Goal: Task Accomplishment & Management: Use online tool/utility

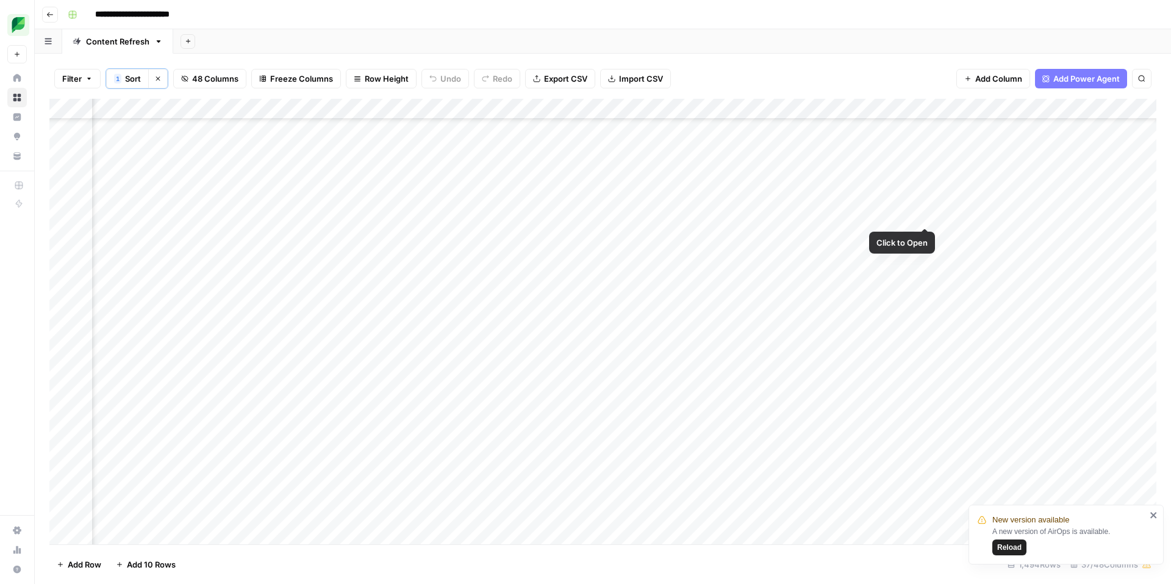
scroll to position [11770, 1226]
click at [801, 215] on div "Add Column" at bounding box center [602, 322] width 1107 height 446
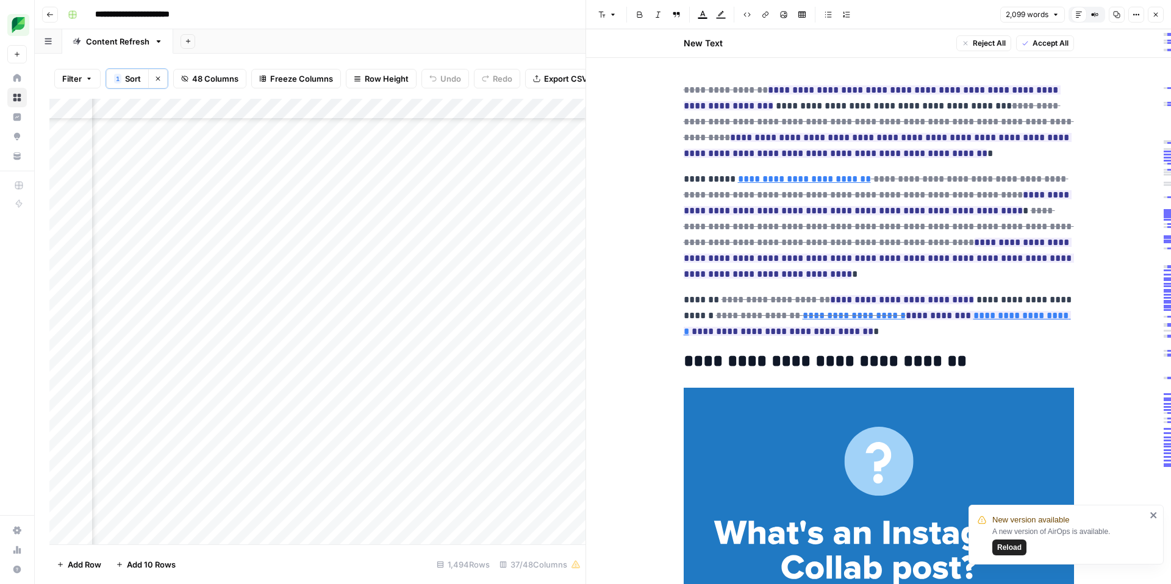
click at [1049, 42] on span "Accept All" at bounding box center [1050, 43] width 36 height 11
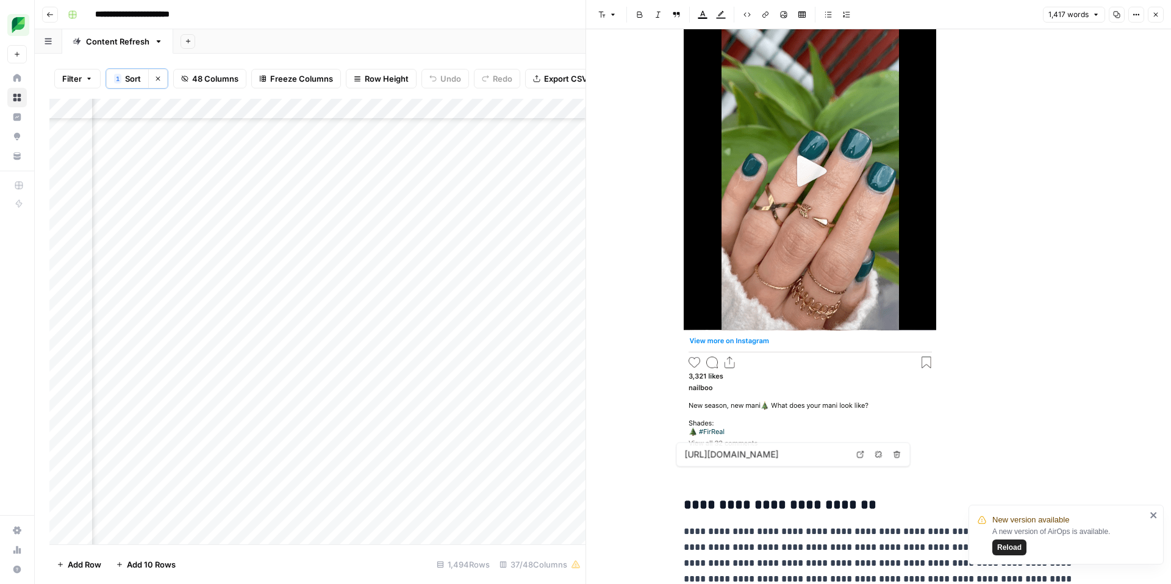
type input "[URL][DOMAIN_NAME]"
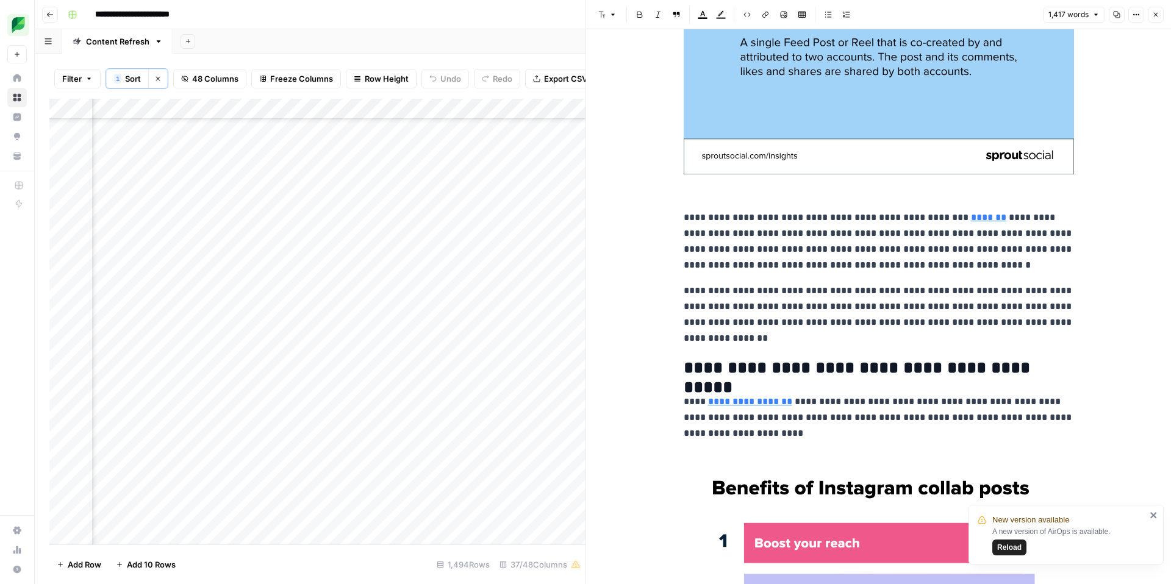
scroll to position [530, 0]
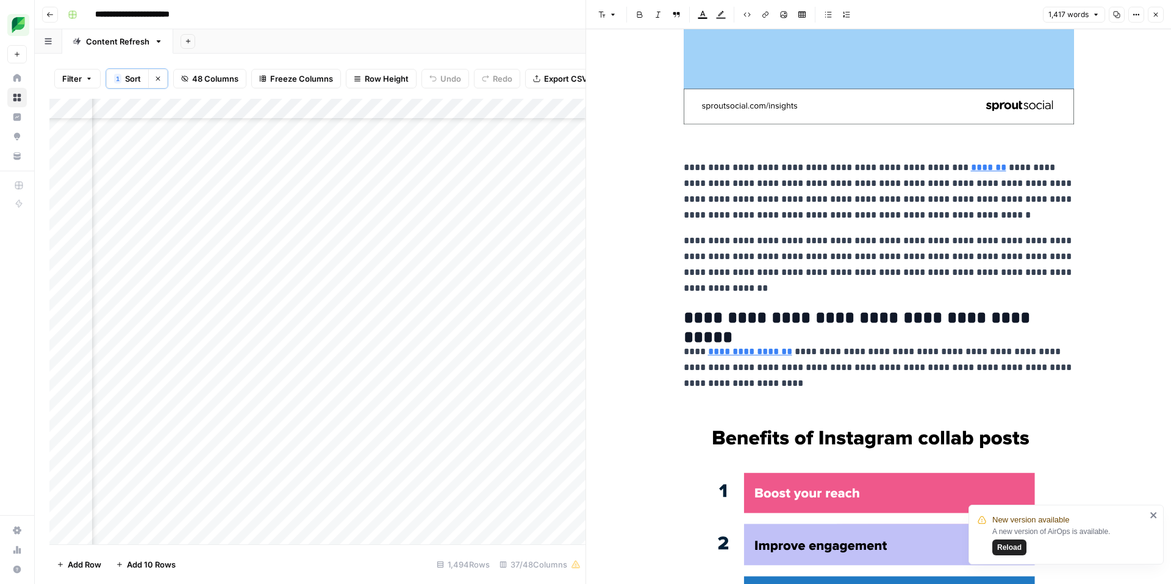
click at [1157, 15] on icon "button" at bounding box center [1155, 14] width 7 height 7
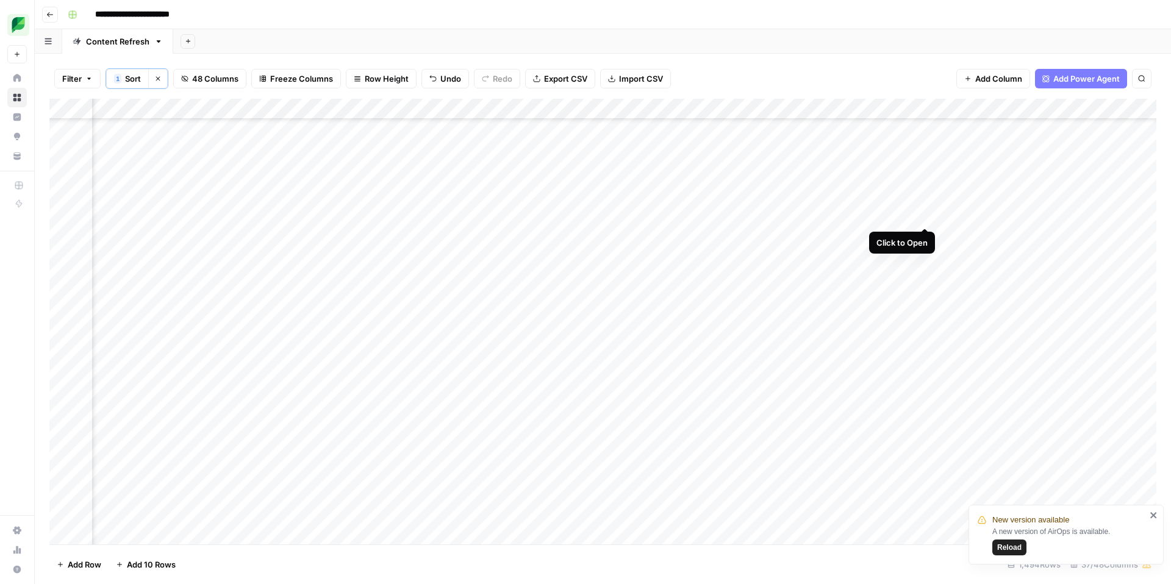
click at [922, 212] on div "Add Column" at bounding box center [602, 322] width 1107 height 446
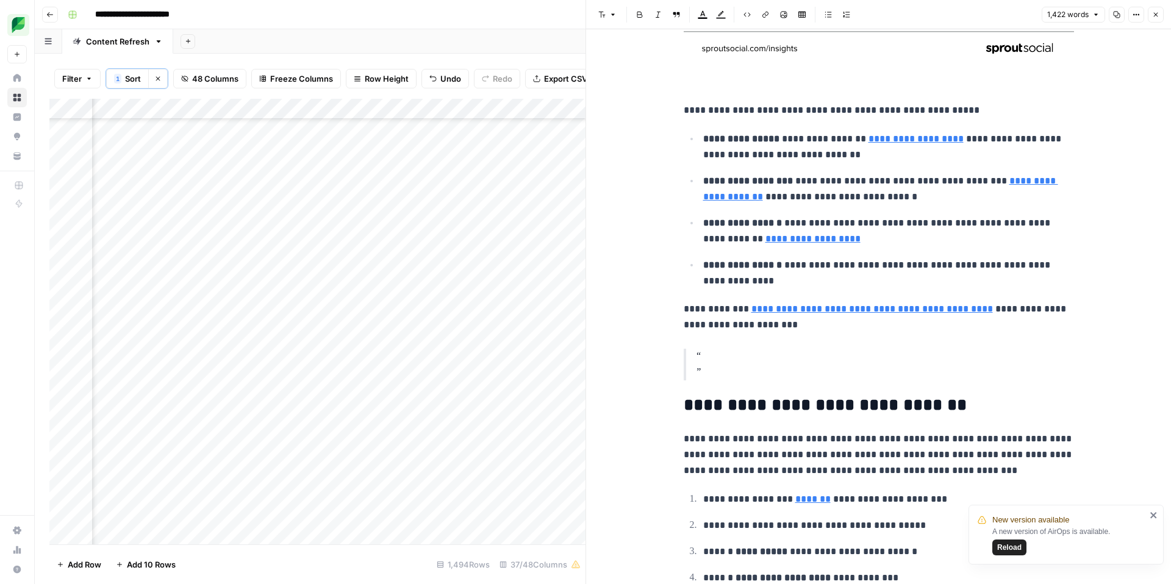
scroll to position [1255, 0]
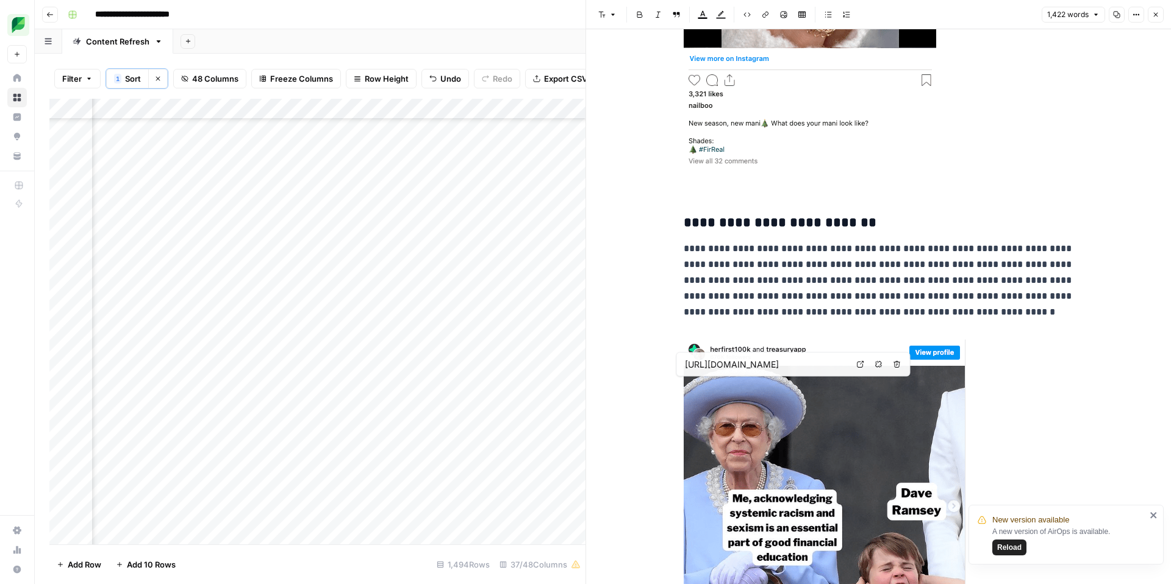
type input "[URL][DOMAIN_NAME]"
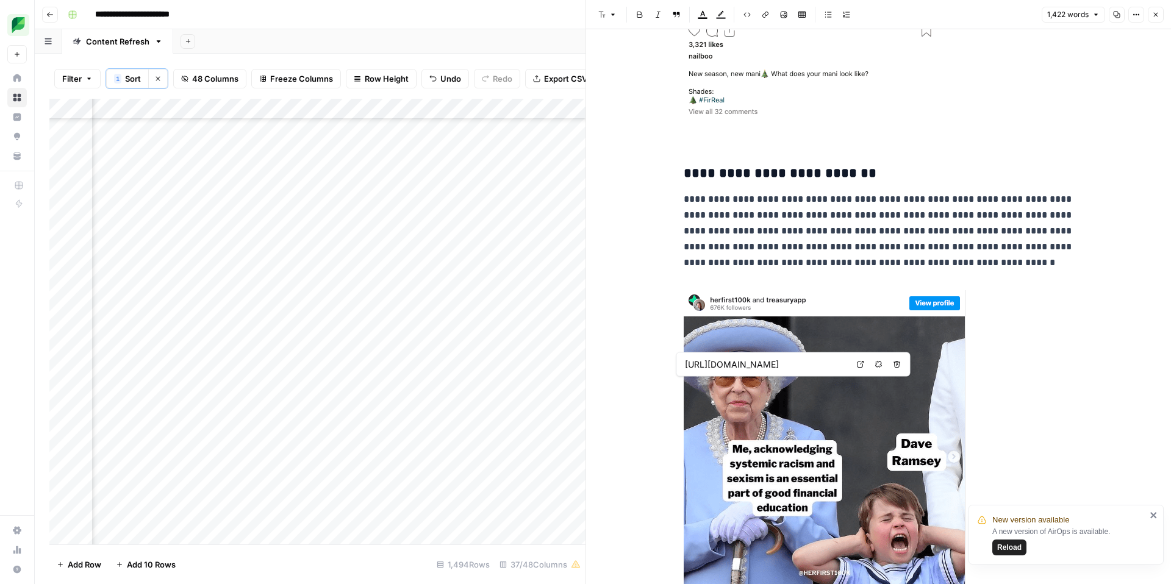
click at [797, 317] on img at bounding box center [824, 505] width 282 height 430
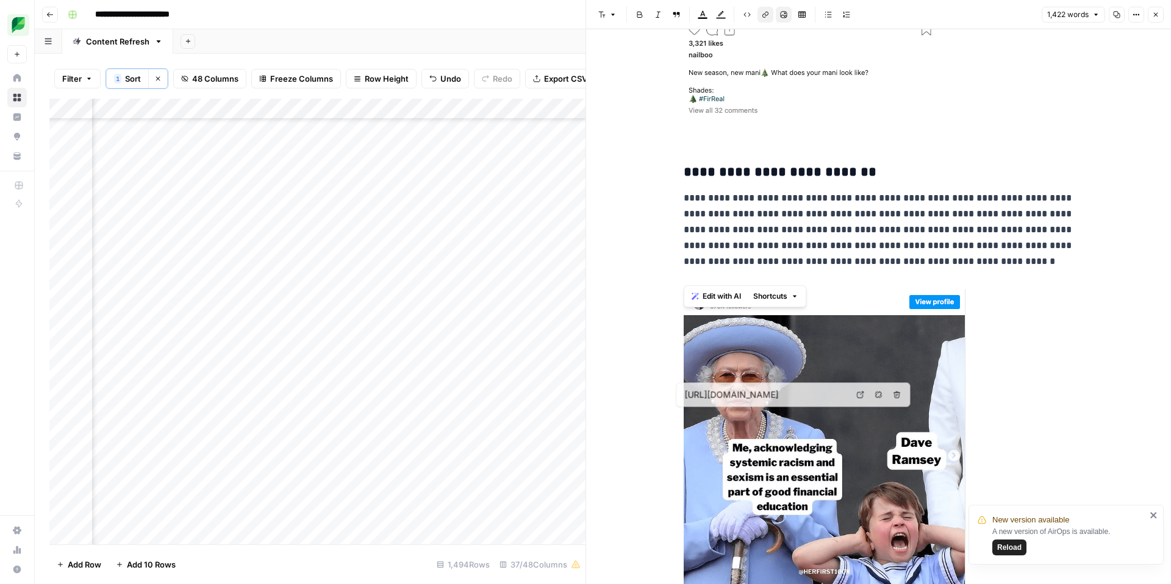
type input "[URL][DOMAIN_NAME]"
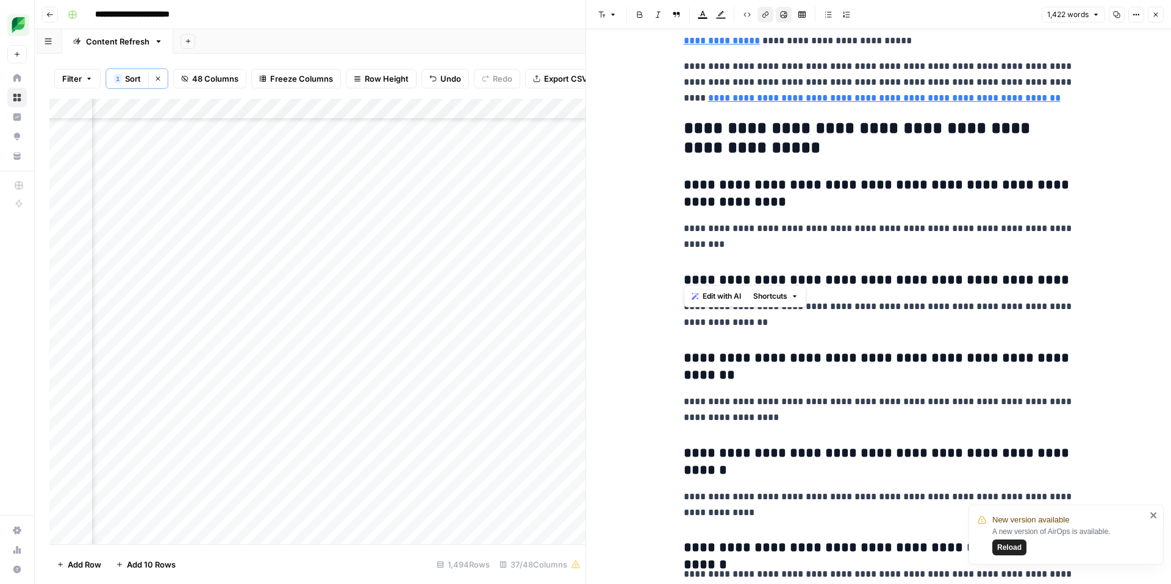
scroll to position [5999, 0]
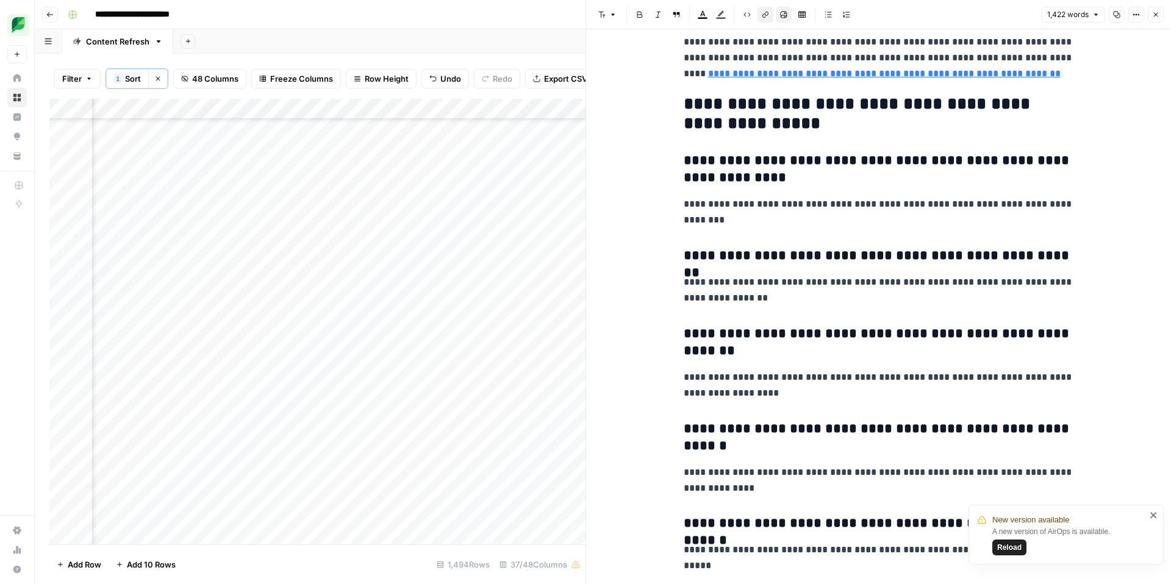
click at [1155, 13] on icon "button" at bounding box center [1155, 14] width 7 height 7
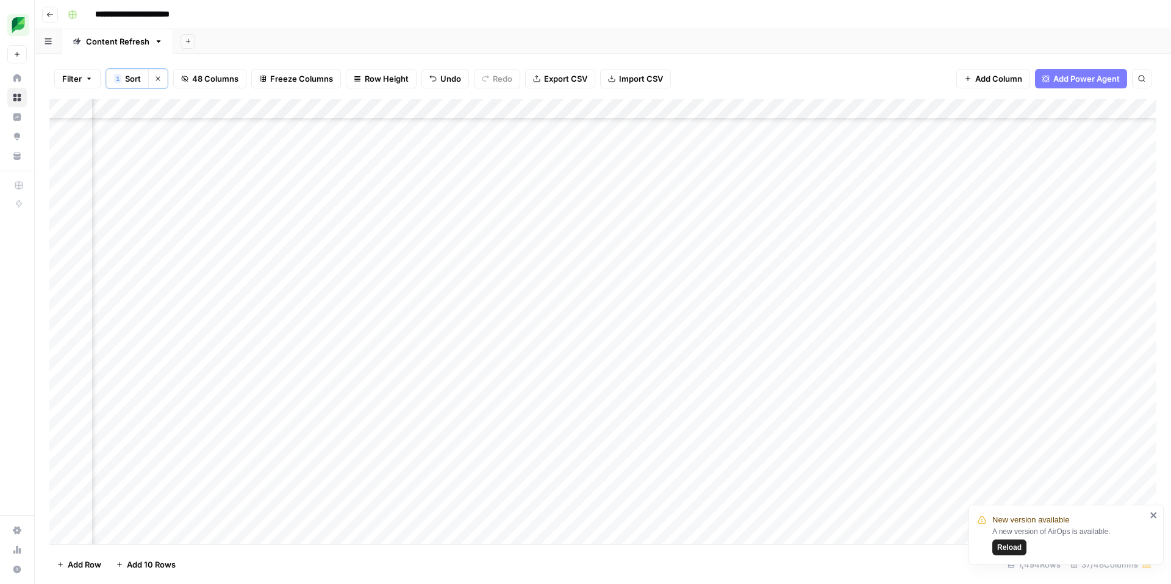
click at [1035, 215] on div "Add Column" at bounding box center [602, 322] width 1107 height 446
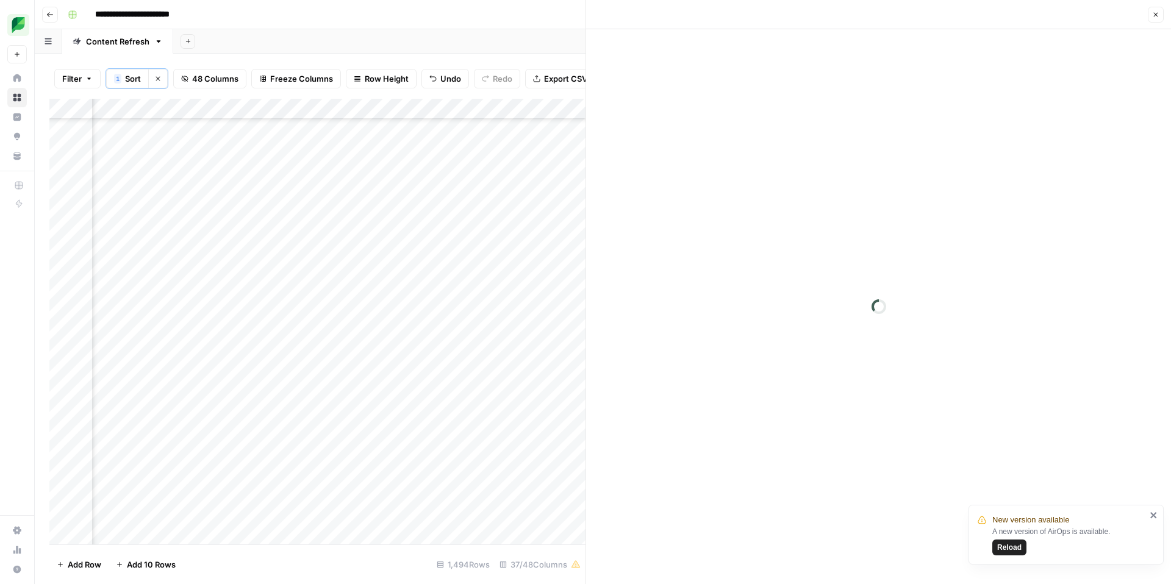
click at [1156, 519] on icon "close" at bounding box center [1153, 515] width 9 height 10
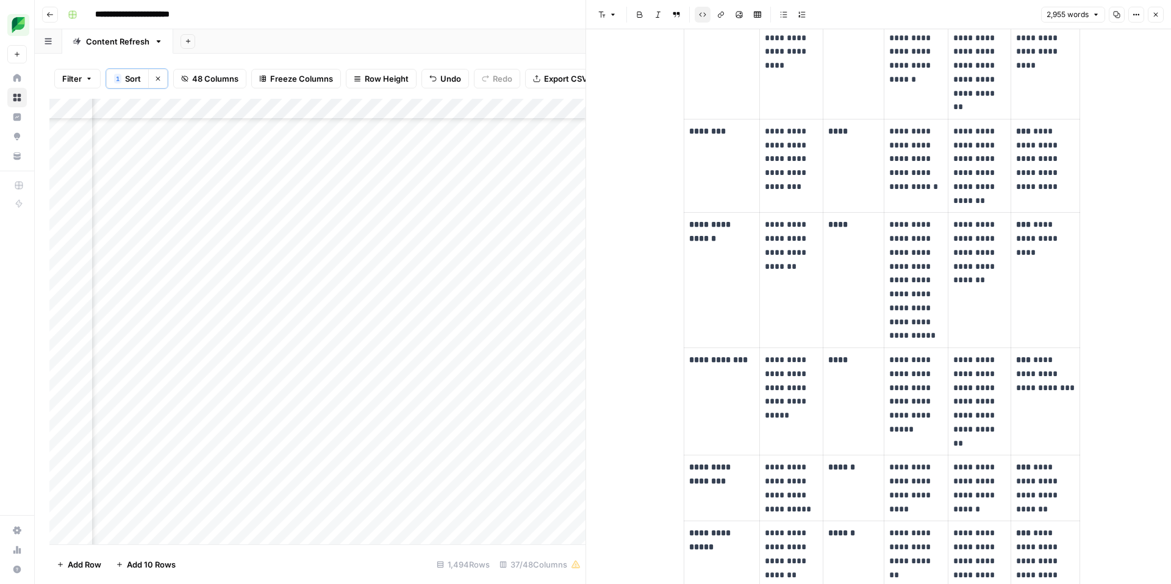
scroll to position [1513, 0]
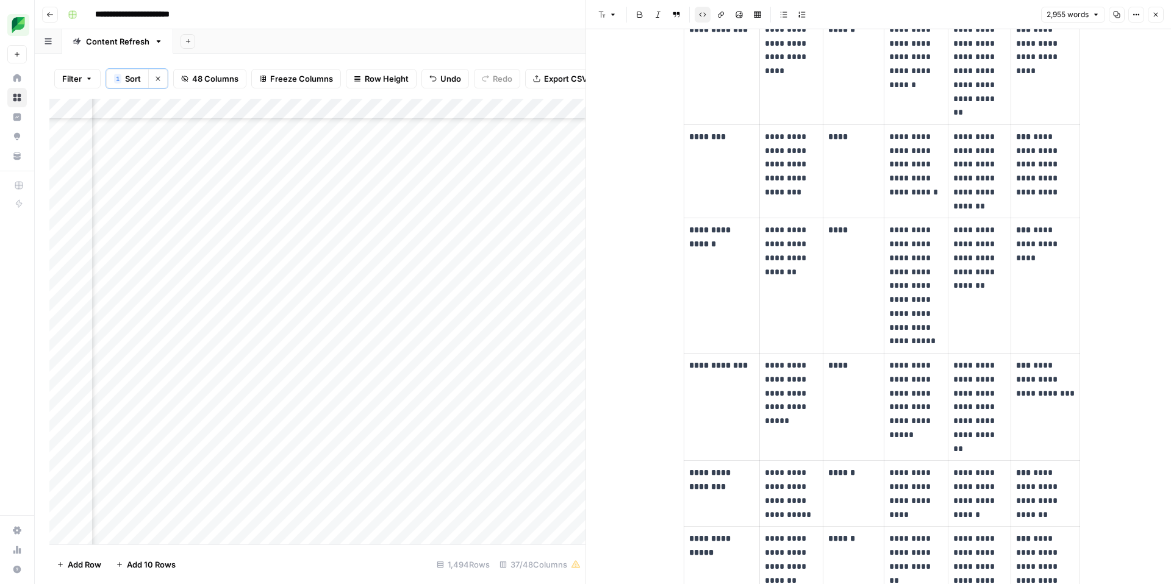
click at [1157, 14] on icon "button" at bounding box center [1155, 14] width 7 height 7
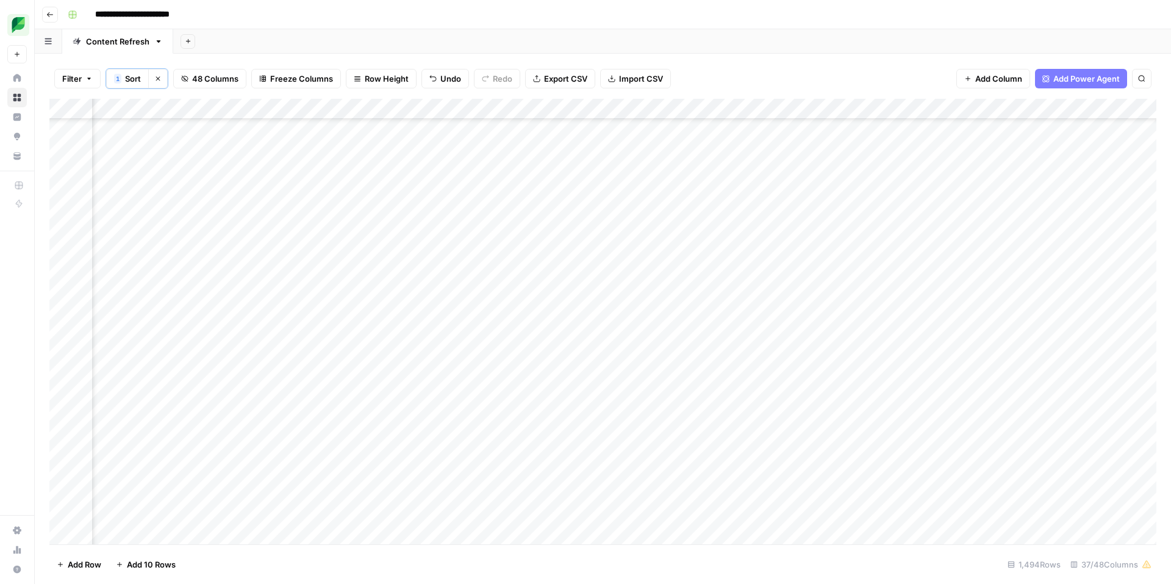
click at [1105, 213] on div "Add Column" at bounding box center [602, 322] width 1107 height 446
click at [1024, 215] on div "Add Column" at bounding box center [602, 322] width 1107 height 446
click at [1026, 215] on div "Add Column" at bounding box center [602, 322] width 1107 height 446
click at [1114, 213] on div "Add Column" at bounding box center [602, 322] width 1107 height 446
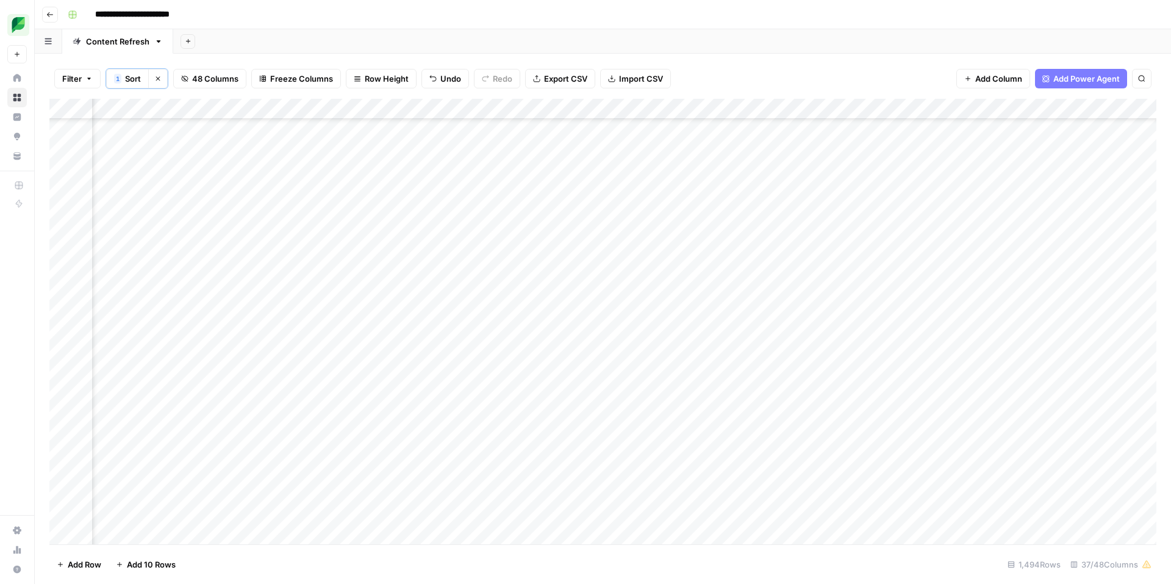
click at [1022, 216] on div "Add Column" at bounding box center [602, 322] width 1107 height 446
click at [1026, 215] on div "Add Column" at bounding box center [602, 322] width 1107 height 446
click at [671, 215] on div "Add Column" at bounding box center [602, 322] width 1107 height 446
click at [821, 217] on div "Add Column" at bounding box center [602, 322] width 1107 height 446
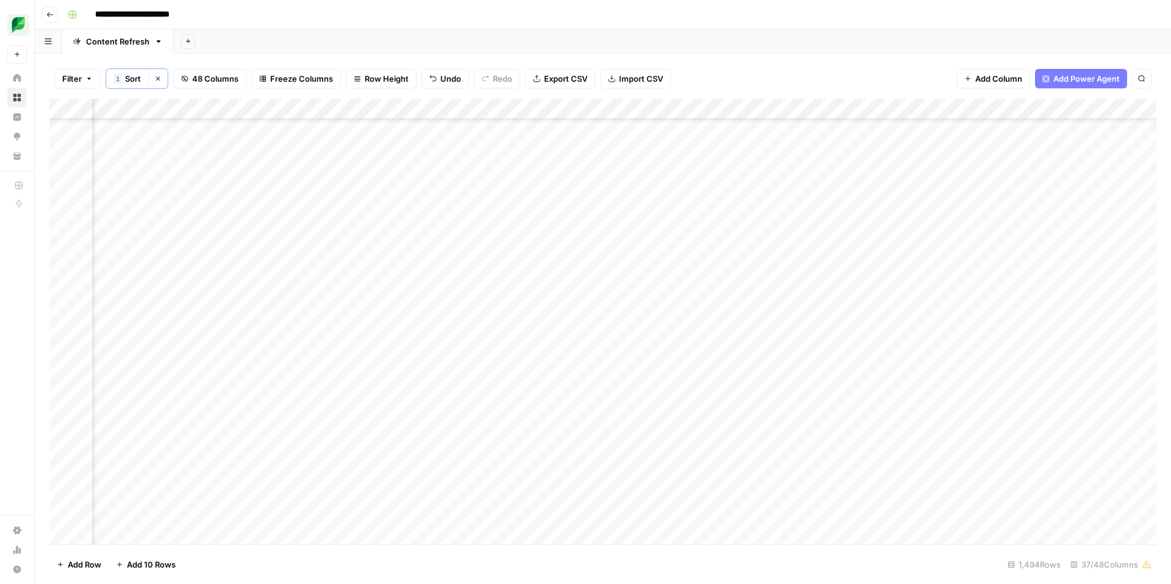
click at [932, 214] on div "Add Column" at bounding box center [602, 322] width 1107 height 446
click at [758, 235] on div "Add Column" at bounding box center [602, 322] width 1107 height 446
click at [497, 241] on div "Add Column" at bounding box center [602, 322] width 1107 height 446
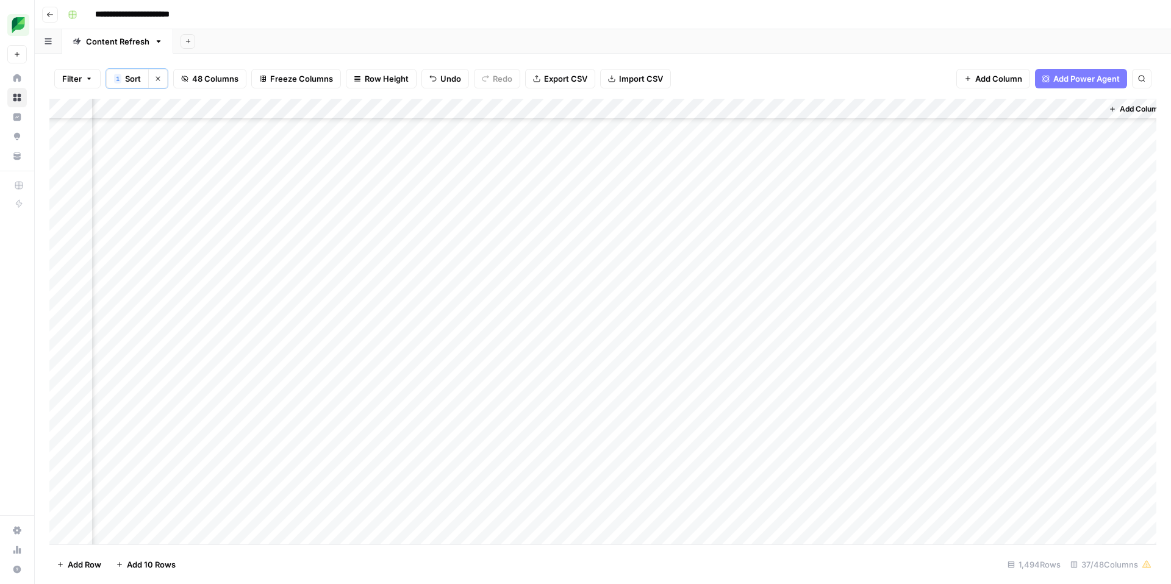
click at [588, 239] on div "Add Column" at bounding box center [602, 322] width 1107 height 446
click at [688, 237] on div "Add Column" at bounding box center [602, 322] width 1107 height 446
click at [601, 238] on div "Add Column" at bounding box center [602, 322] width 1107 height 446
click at [508, 239] on div "Add Column" at bounding box center [602, 322] width 1107 height 446
click at [389, 240] on div "Add Column" at bounding box center [602, 322] width 1107 height 446
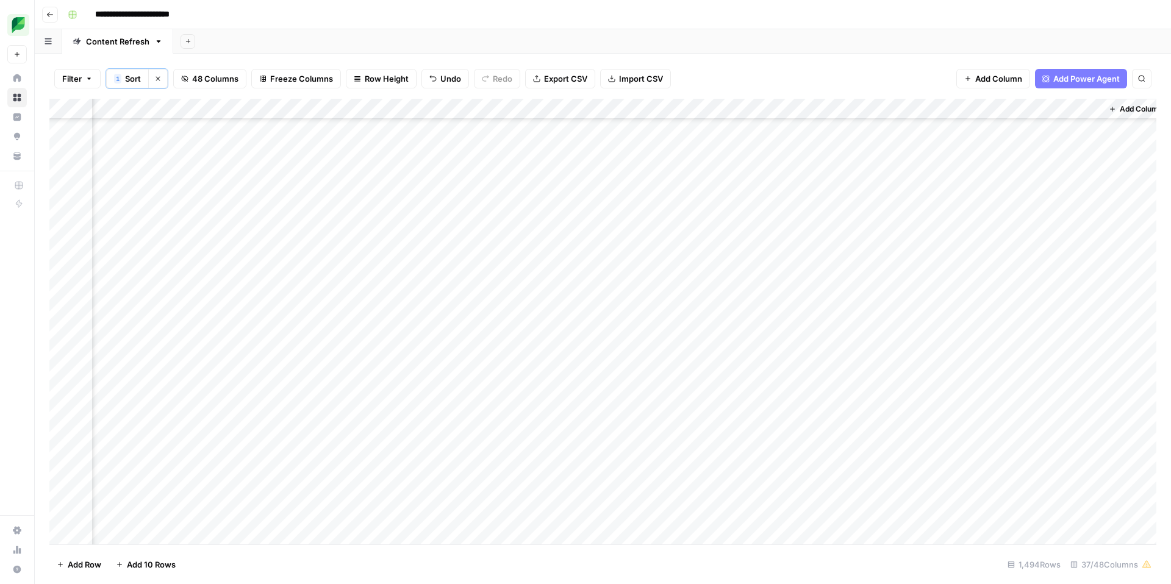
click at [697, 236] on div "Add Column" at bounding box center [602, 322] width 1107 height 446
drag, startPoint x: 1019, startPoint y: 235, endPoint x: 1011, endPoint y: 234, distance: 7.3
click at [1019, 235] on div "Add Column" at bounding box center [602, 322] width 1107 height 446
click at [955, 241] on div "Add Column" at bounding box center [602, 322] width 1107 height 446
click at [1110, 233] on div "Add Column" at bounding box center [1135, 322] width 67 height 446
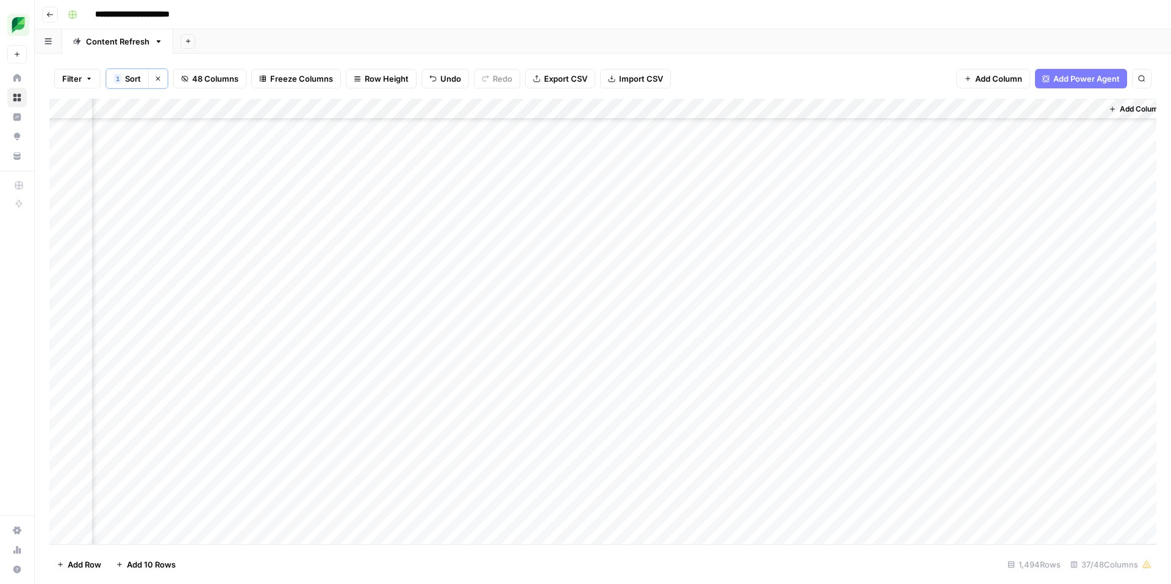
click at [1128, 237] on div "Add Column" at bounding box center [1135, 322] width 67 height 446
click at [599, 299] on div "Add Column" at bounding box center [602, 322] width 1107 height 446
